Goal: Information Seeking & Learning: Learn about a topic

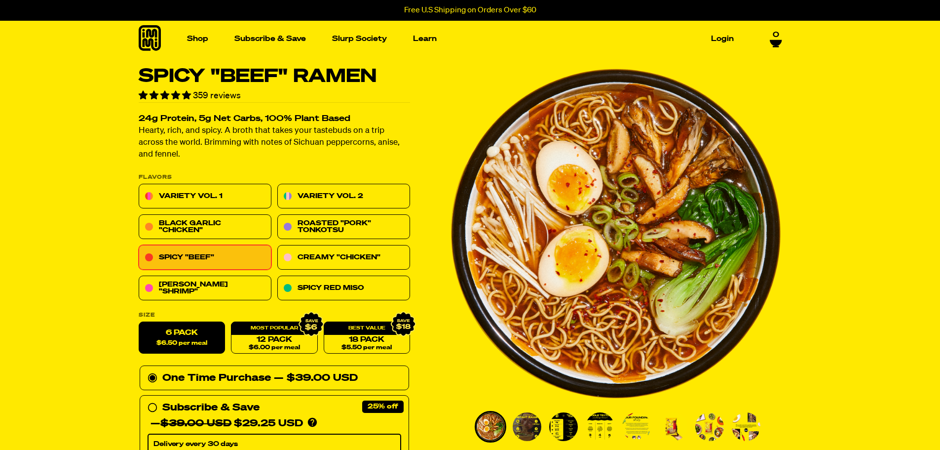
click at [587, 264] on img "1 of 8" at bounding box center [616, 233] width 332 height 332
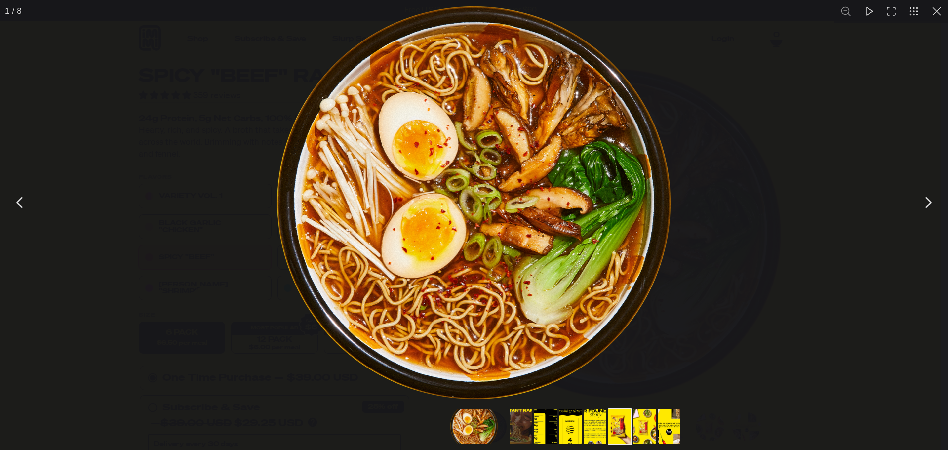
click at [616, 421] on button "Go to slide #6" at bounding box center [619, 426] width 47 height 36
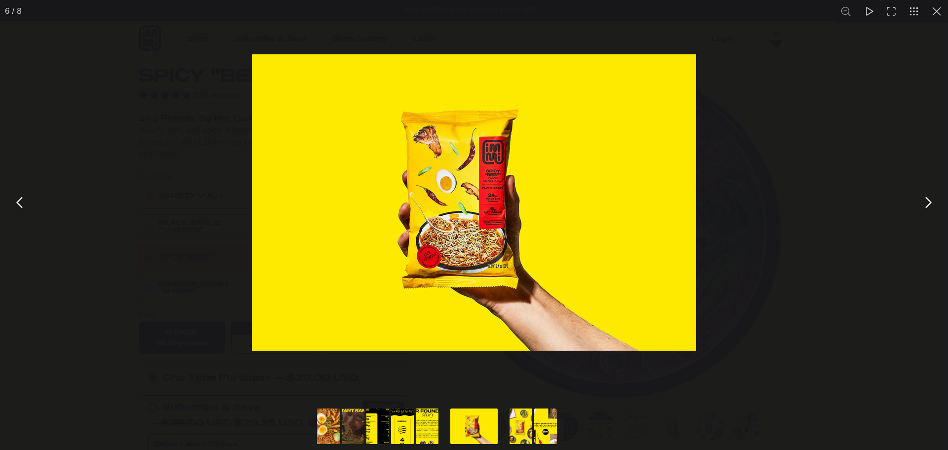
click at [474, 219] on img "You can close this modal content with the ESC key" at bounding box center [474, 202] width 444 height 296
click at [551, 423] on button "Go to slide #8" at bounding box center [545, 426] width 47 height 36
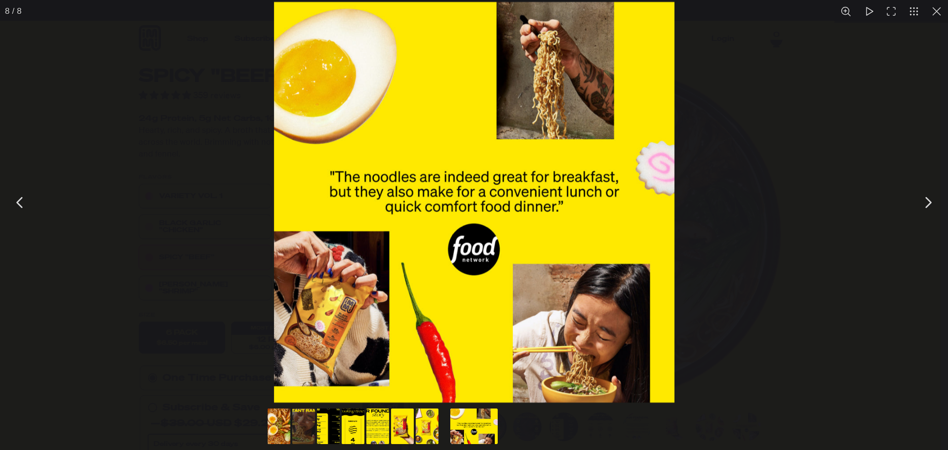
click at [19, 206] on button "You can close this modal content with the ESC key" at bounding box center [20, 202] width 25 height 25
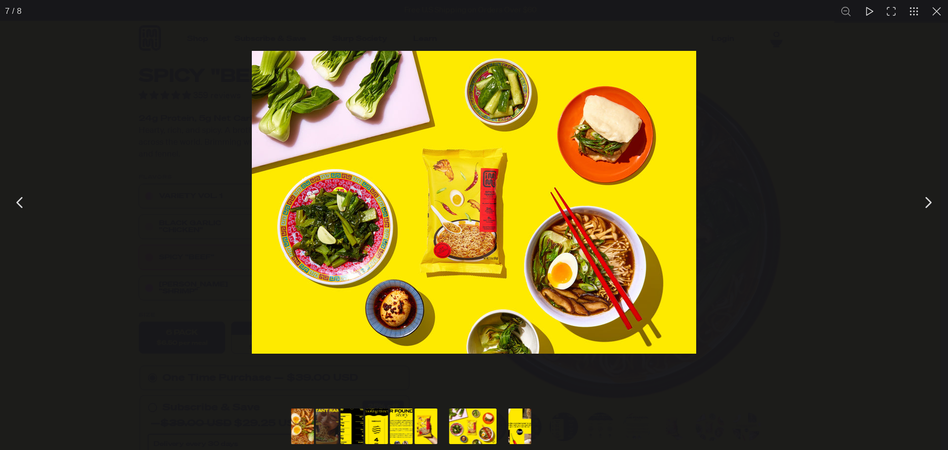
click at [19, 206] on button "You can close this modal content with the ESC key" at bounding box center [20, 202] width 25 height 25
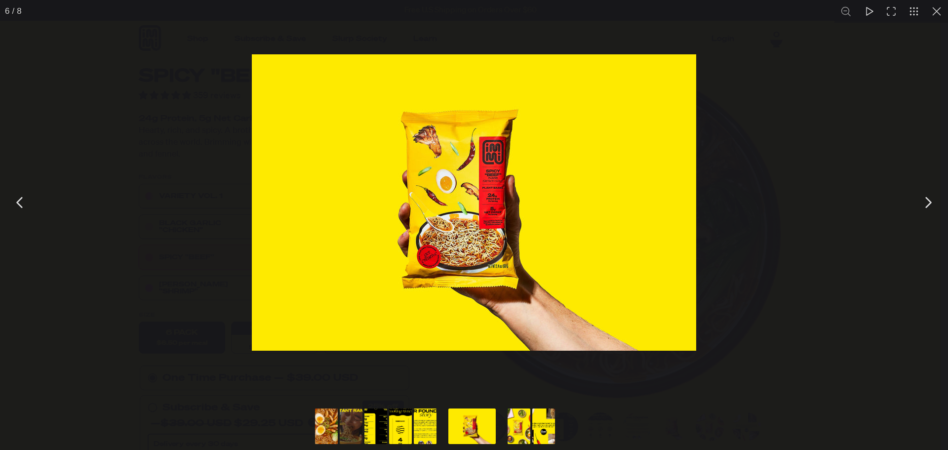
click at [19, 206] on button "You can close this modal content with the ESC key" at bounding box center [20, 202] width 25 height 25
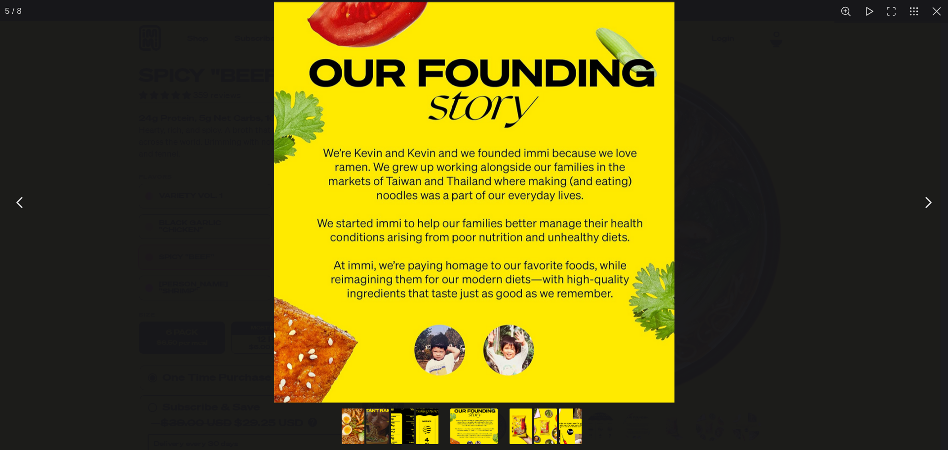
click at [19, 206] on button "You can close this modal content with the ESC key" at bounding box center [20, 202] width 25 height 25
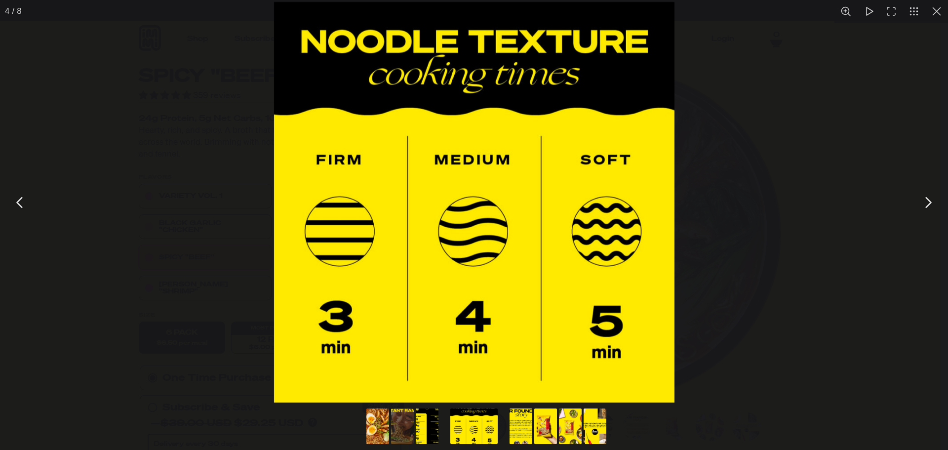
click at [926, 199] on button "You can close this modal content with the ESC key" at bounding box center [927, 202] width 25 height 25
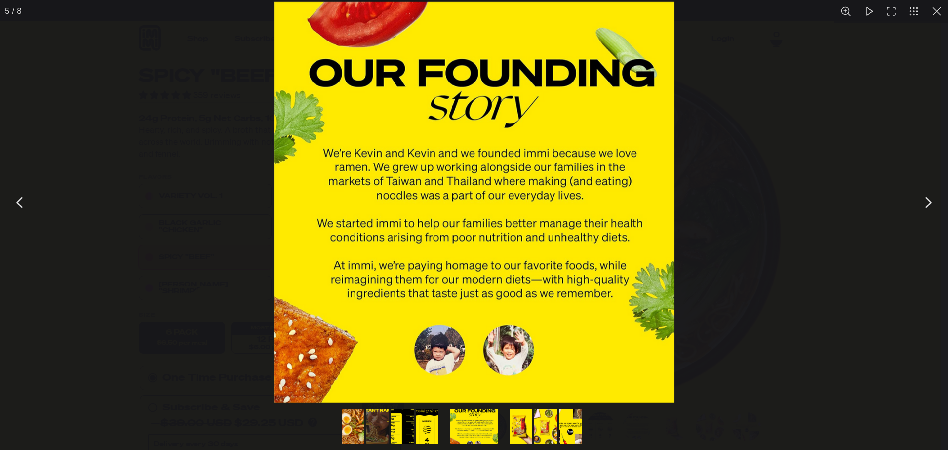
click at [21, 204] on button "You can close this modal content with the ESC key" at bounding box center [20, 202] width 25 height 25
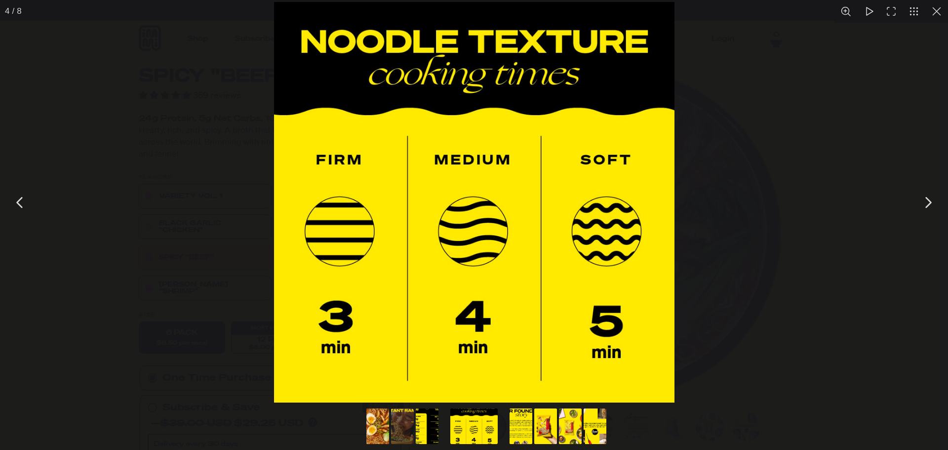
click at [21, 204] on button "You can close this modal content with the ESC key" at bounding box center [20, 202] width 25 height 25
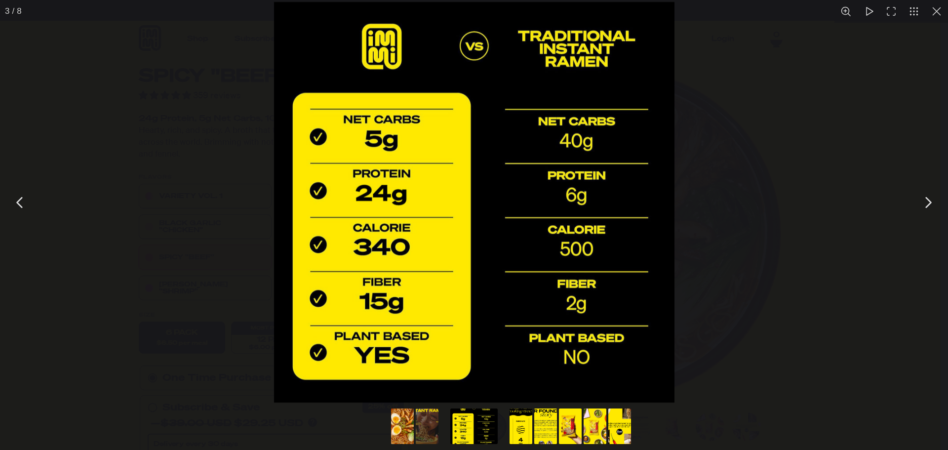
click at [21, 204] on button "You can close this modal content with the ESC key" at bounding box center [20, 202] width 25 height 25
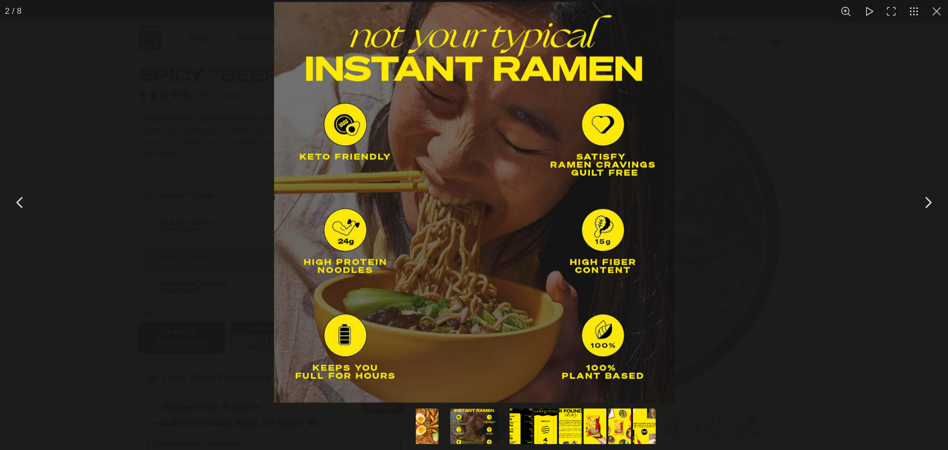
click at [21, 204] on button "You can close this modal content with the ESC key" at bounding box center [20, 202] width 25 height 25
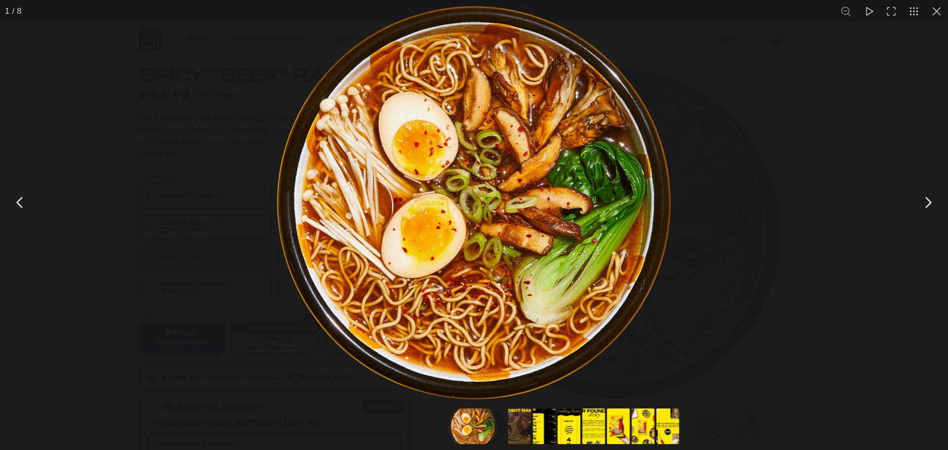
click at [21, 204] on button "You can close this modal content with the ESC key" at bounding box center [20, 202] width 25 height 25
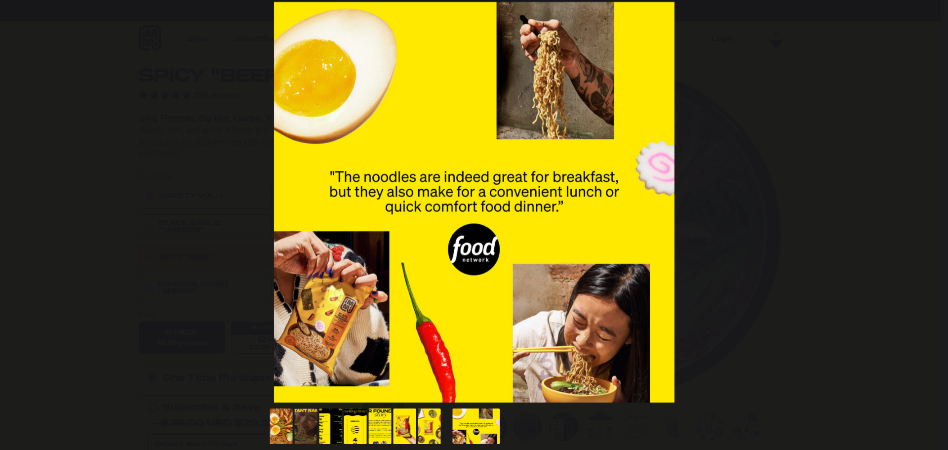
click at [21, 204] on button "You can close this modal content with the ESC key" at bounding box center [20, 202] width 25 height 25
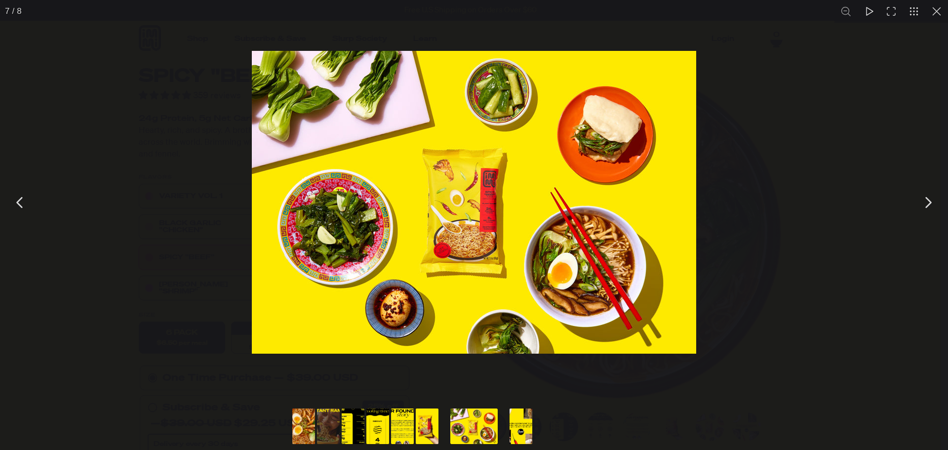
click at [934, 16] on button "You can close this modal content with the ESC key" at bounding box center [936, 11] width 23 height 23
